Goal: Register for event/course

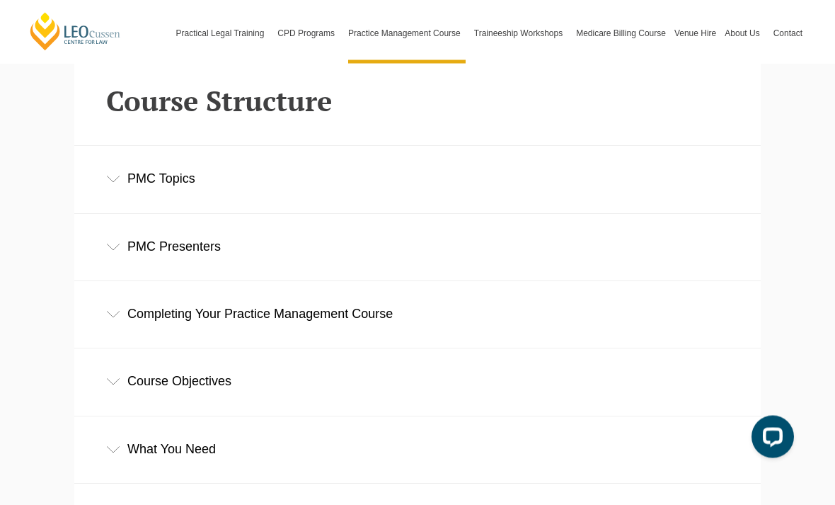
scroll to position [2028, 0]
click at [633, 150] on div "PMC Topics" at bounding box center [417, 179] width 686 height 66
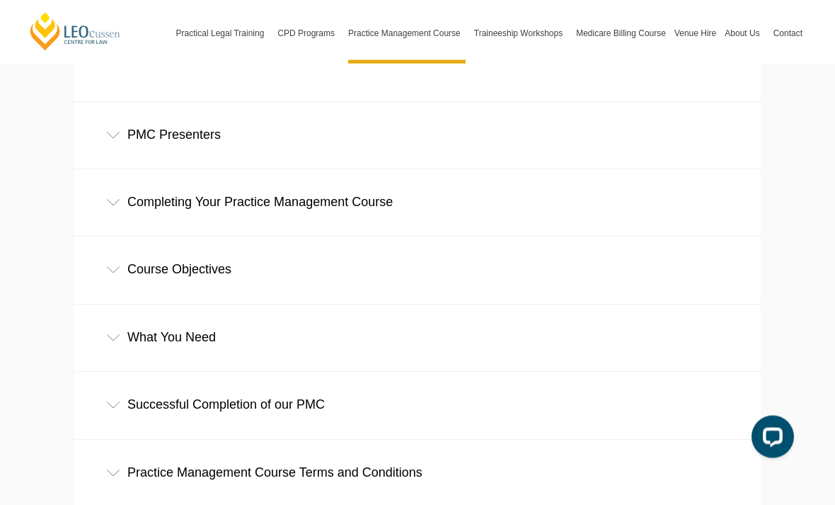
scroll to position [2506, 0]
click at [491, 304] on div "What You Need" at bounding box center [417, 337] width 686 height 66
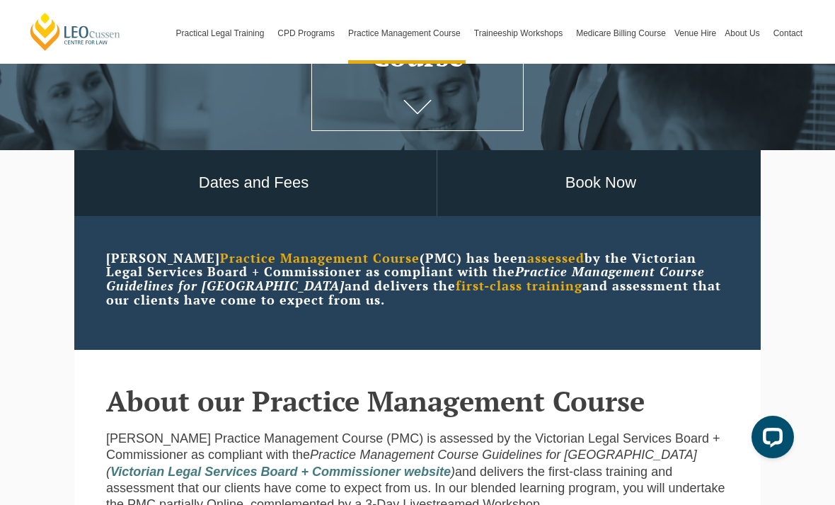
scroll to position [211, 0]
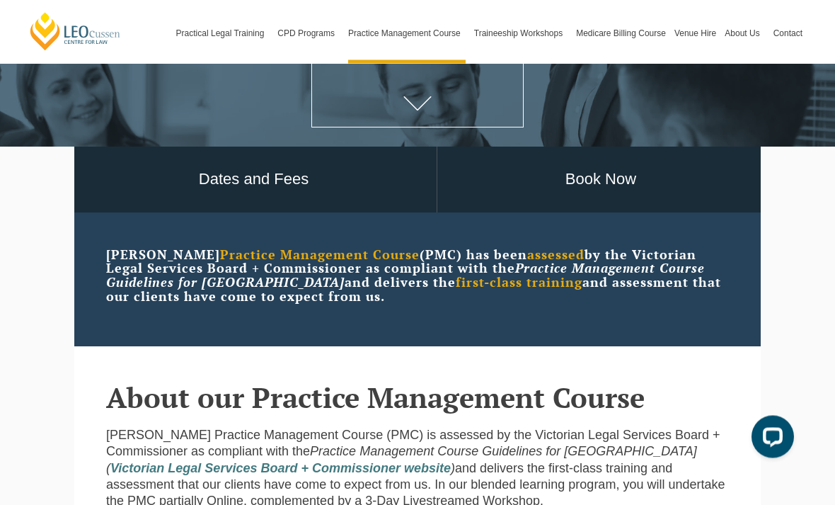
click at [411, 202] on link "Dates and Fees" at bounding box center [254, 180] width 366 height 66
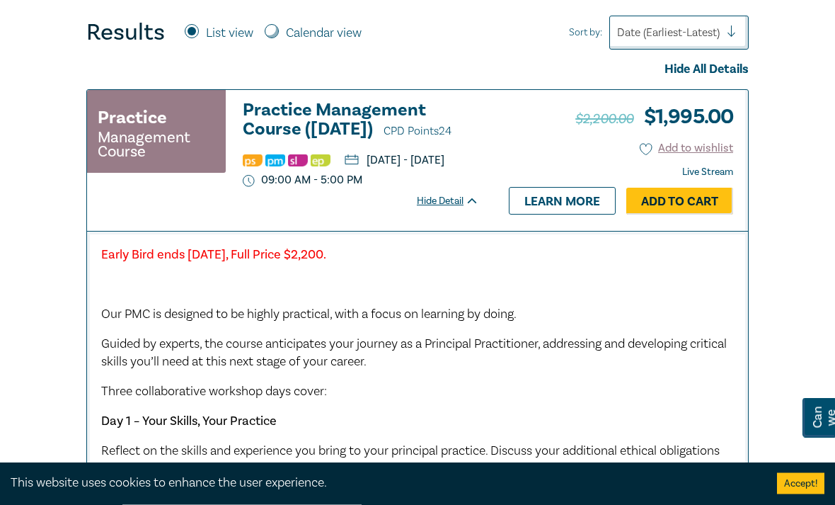
scroll to position [440, 0]
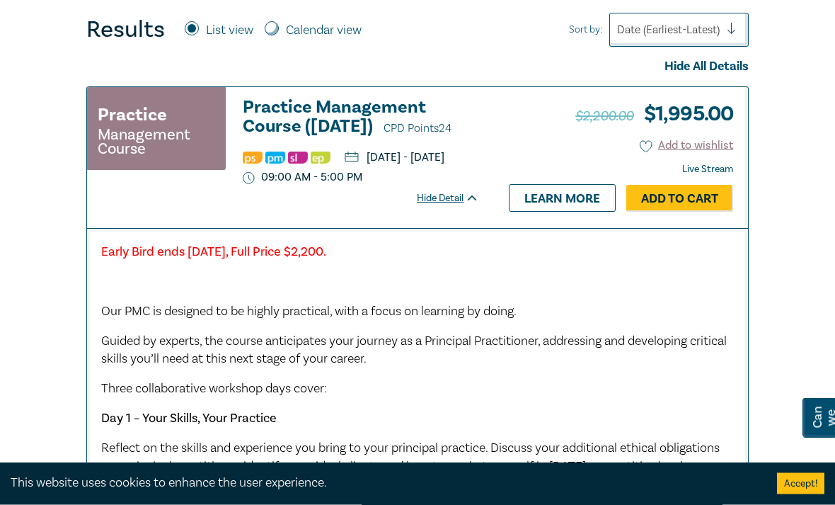
click at [425, 163] on p "[DATE] - [DATE]" at bounding box center [395, 157] width 100 height 11
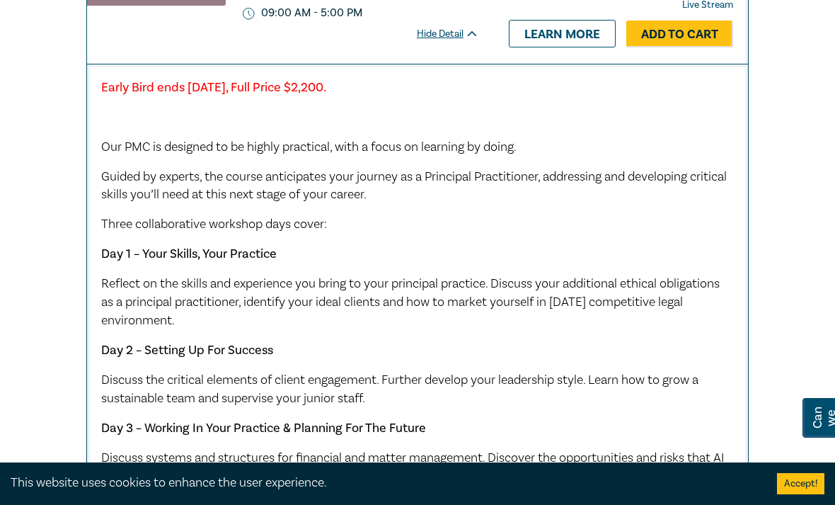
scroll to position [604, 0]
click at [580, 47] on link "Learn more" at bounding box center [562, 34] width 107 height 27
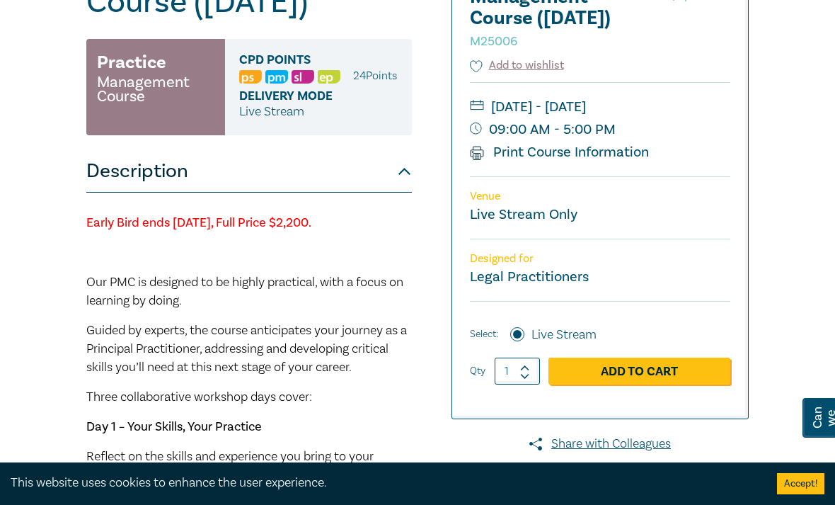
scroll to position [208, 0]
click at [615, 177] on div "[DATE] - [DATE] 09:00 AM - 5:00 PM Print Course Information" at bounding box center [600, 130] width 260 height 94
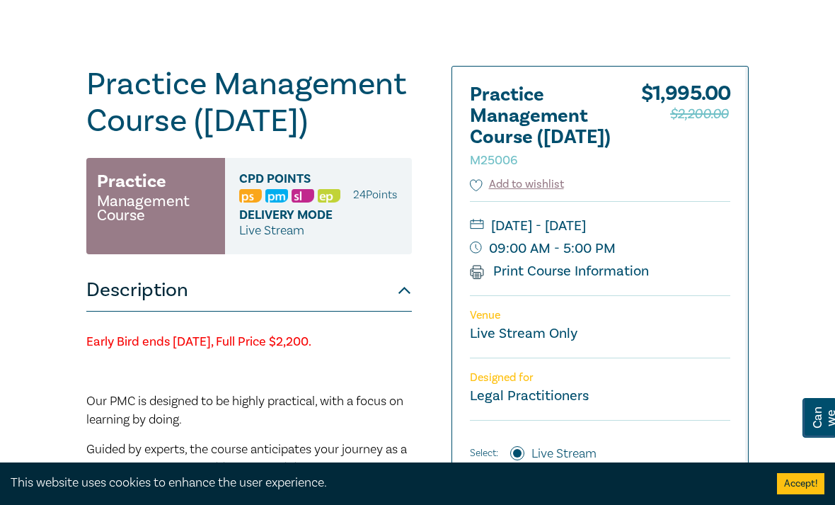
scroll to position [0, 0]
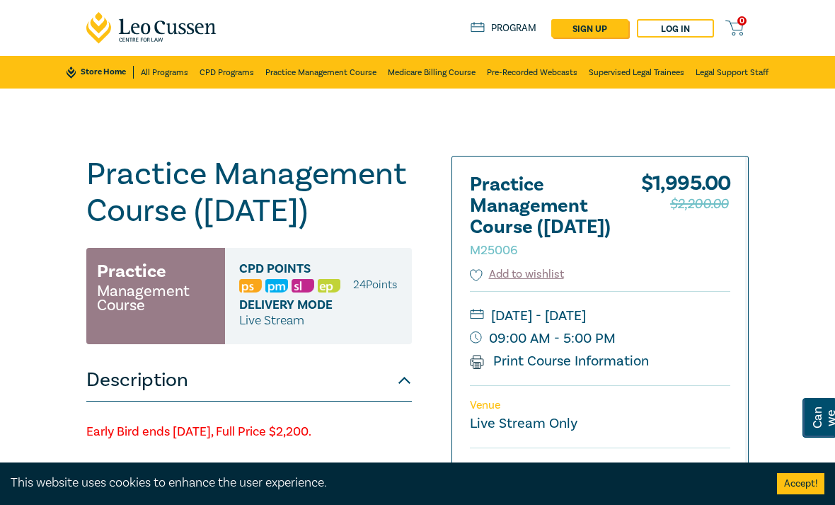
click at [512, 22] on link "Program" at bounding box center [504, 28] width 66 height 13
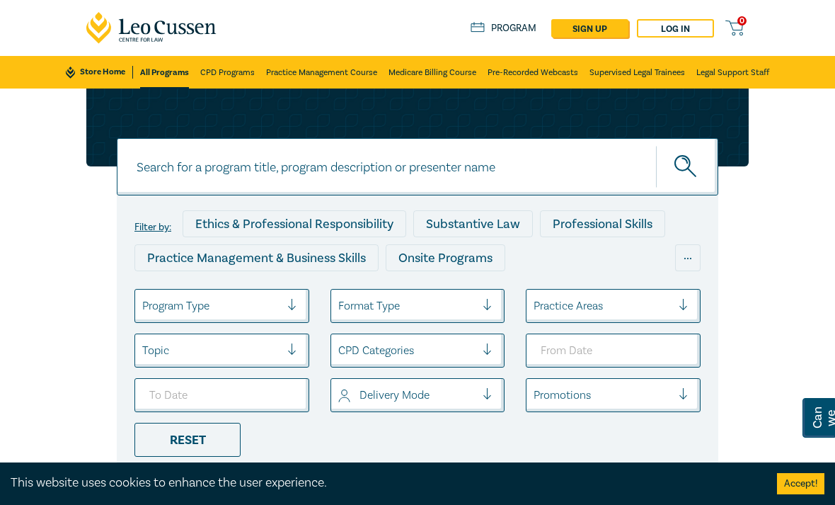
click at [426, 76] on link "Medicare Billing Course" at bounding box center [433, 72] width 88 height 33
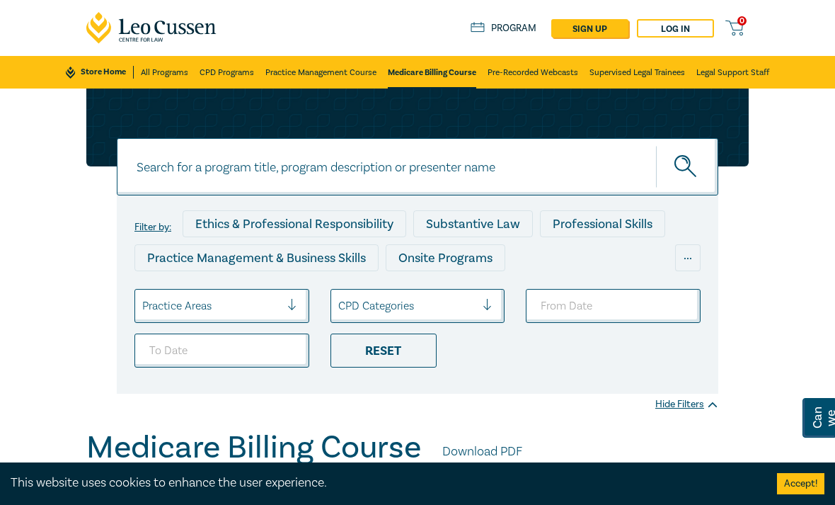
click at [335, 76] on link "Practice Management Course" at bounding box center [320, 72] width 111 height 33
